Goal: Task Accomplishment & Management: Manage account settings

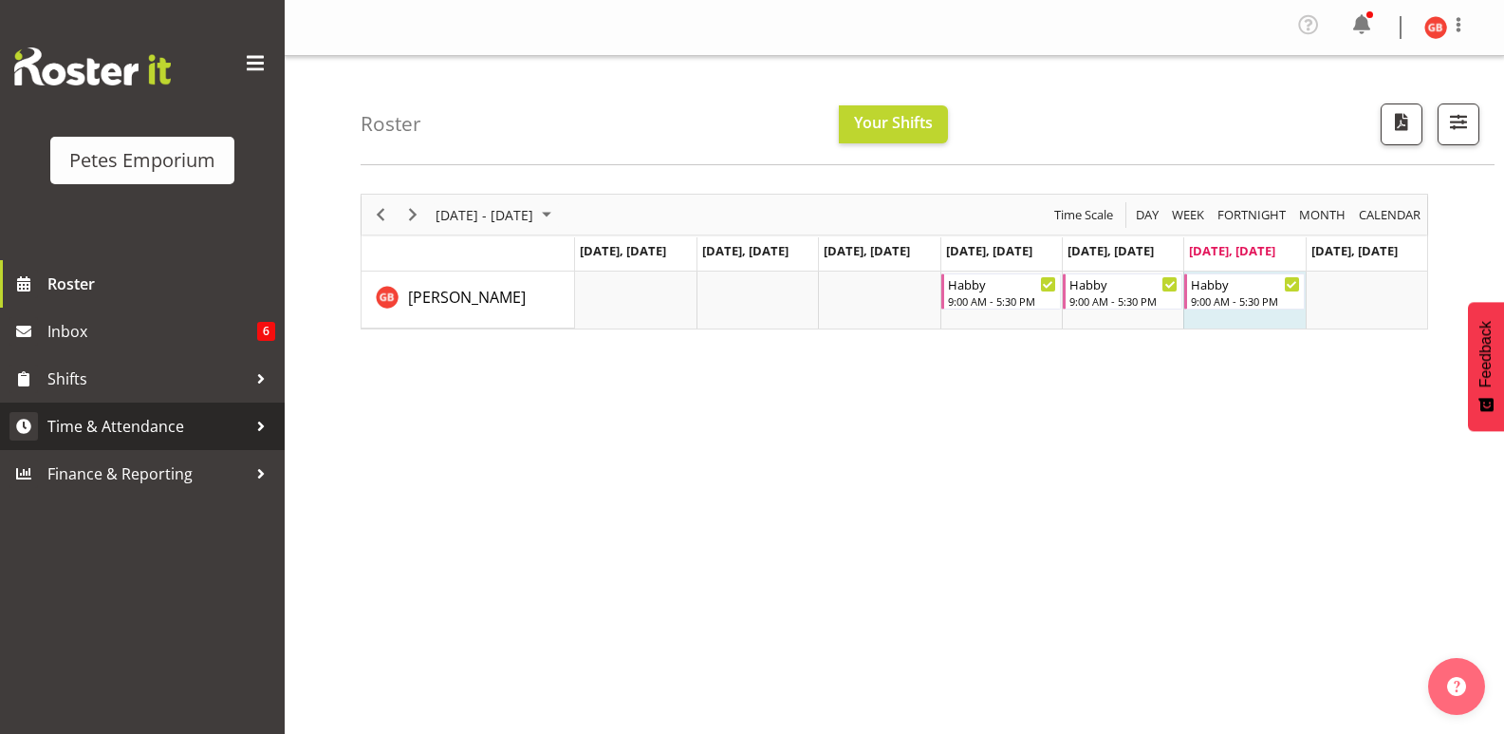
click at [129, 426] on span "Time & Attendance" at bounding box center [146, 426] width 199 height 28
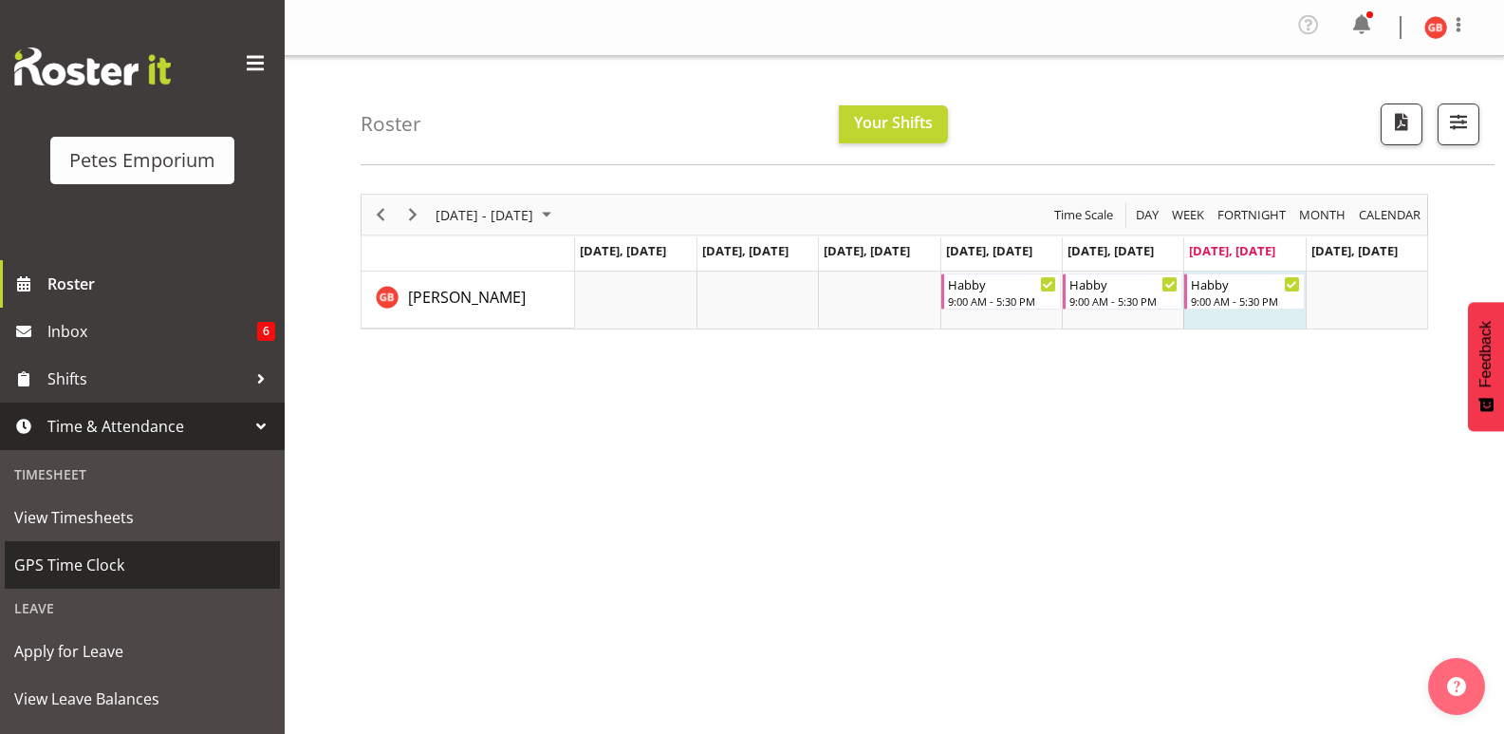
click at [91, 567] on span "GPS Time Clock" at bounding box center [142, 564] width 256 height 28
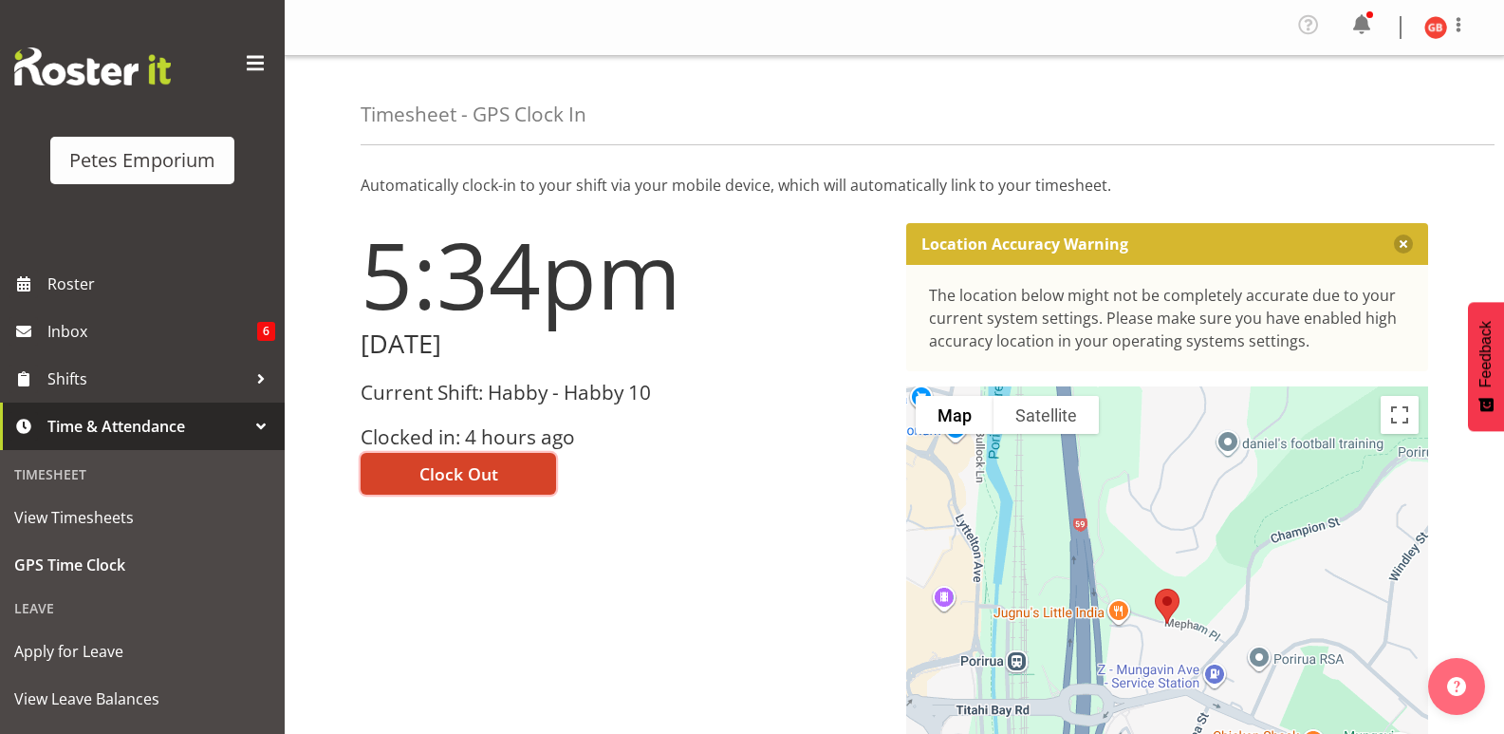
click at [487, 475] on span "Clock Out" at bounding box center [458, 473] width 79 height 25
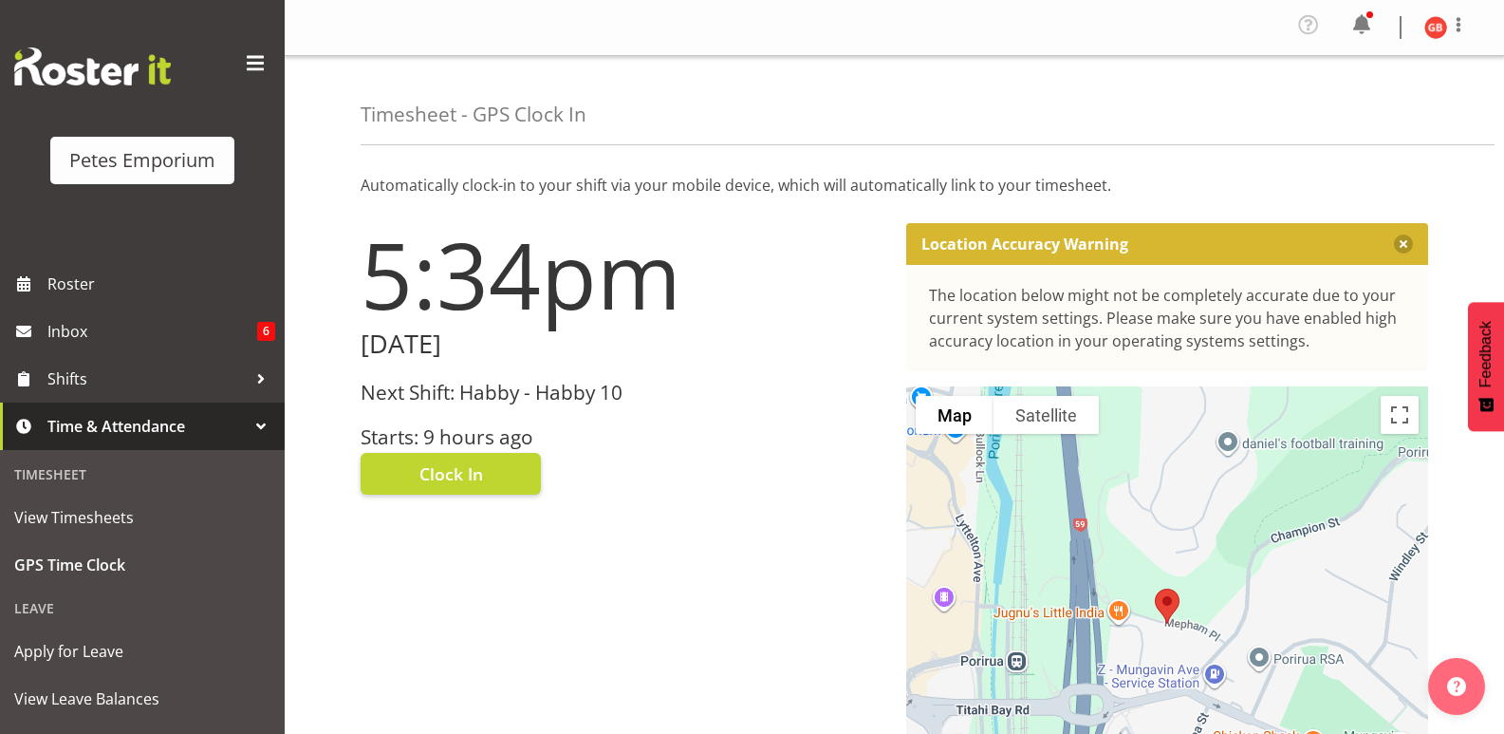
click at [1427, 28] on img at bounding box center [1435, 27] width 23 height 23
click at [1350, 108] on link "Log Out" at bounding box center [1379, 104] width 182 height 34
